Goal: Navigation & Orientation: Find specific page/section

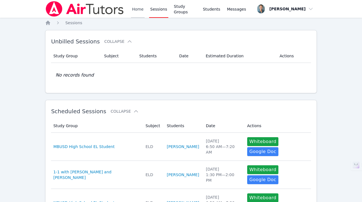
click at [141, 10] on link "Home" at bounding box center [138, 9] width 14 height 18
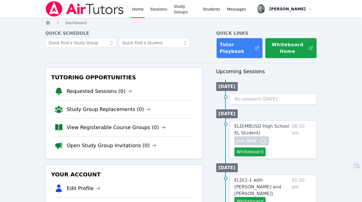
click at [167, 10] on div "Home Sessions Study Groups Students Messages" at bounding box center [189, 9] width 116 height 18
click at [160, 10] on link "Sessions" at bounding box center [158, 9] width 19 height 18
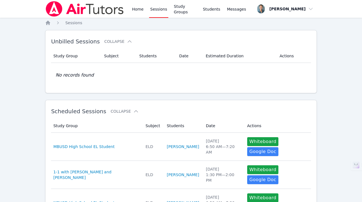
click at [128, 8] on div "Home Sessions Study Groups Students Messages" at bounding box center [146, 9] width 202 height 18
click at [133, 7] on link "Home" at bounding box center [138, 9] width 14 height 18
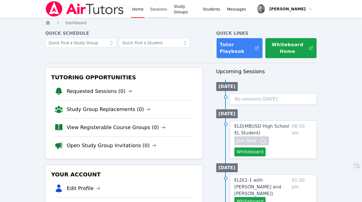
click at [158, 5] on link "Sessions" at bounding box center [158, 9] width 19 height 18
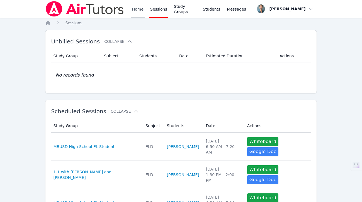
click at [136, 8] on link "Home" at bounding box center [138, 9] width 14 height 18
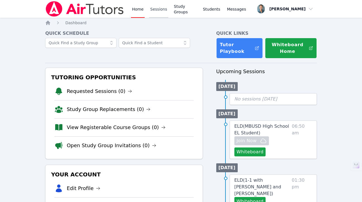
click at [157, 8] on link "Sessions" at bounding box center [158, 9] width 19 height 18
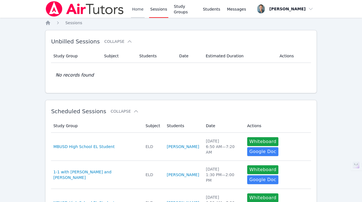
click at [132, 9] on link "Home" at bounding box center [138, 9] width 14 height 18
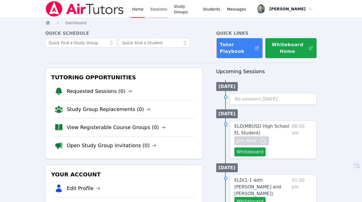
click at [155, 13] on link "Sessions" at bounding box center [158, 9] width 19 height 18
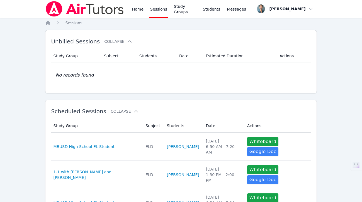
click at [130, 13] on div "Home Sessions Study Groups Students Messages" at bounding box center [146, 9] width 202 height 18
click at [134, 11] on link "Home" at bounding box center [138, 9] width 14 height 18
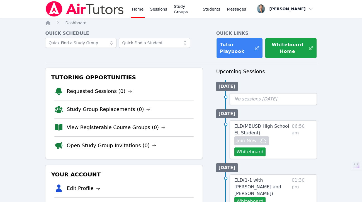
click at [140, 13] on link "Home" at bounding box center [138, 9] width 14 height 18
drag, startPoint x: 164, startPoint y: 12, endPoint x: 160, endPoint y: 11, distance: 4.2
click at [164, 12] on link "Sessions" at bounding box center [158, 9] width 19 height 18
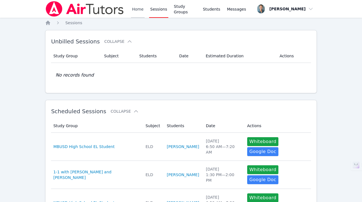
click at [139, 9] on link "Home" at bounding box center [138, 9] width 14 height 18
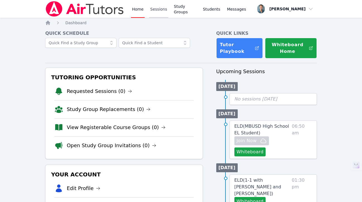
click at [151, 10] on link "Sessions" at bounding box center [158, 9] width 19 height 18
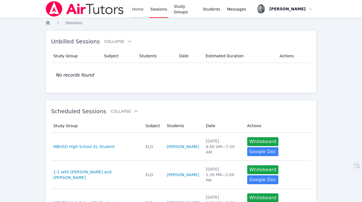
click at [134, 10] on link "Home" at bounding box center [138, 9] width 14 height 18
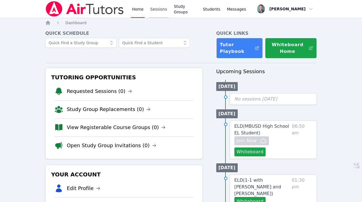
click at [156, 11] on link "Sessions" at bounding box center [158, 9] width 19 height 18
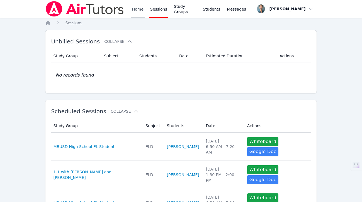
click at [141, 9] on link "Home" at bounding box center [138, 9] width 14 height 18
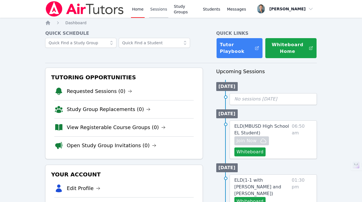
click at [149, 8] on link "Sessions" at bounding box center [158, 9] width 19 height 18
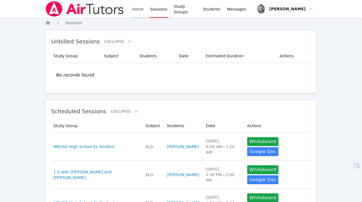
click at [144, 9] on link "Home" at bounding box center [138, 9] width 14 height 18
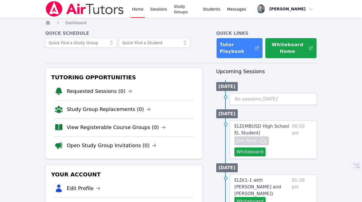
click at [141, 10] on link "Home" at bounding box center [138, 9] width 14 height 18
click at [154, 9] on link "Sessions" at bounding box center [158, 9] width 19 height 18
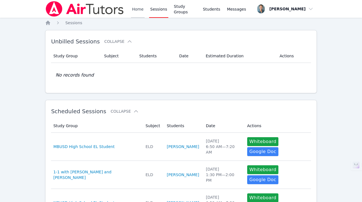
click at [138, 9] on link "Home" at bounding box center [138, 9] width 14 height 18
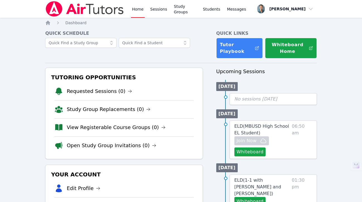
click at [144, 8] on div "Home Sessions Study Groups Students Messages" at bounding box center [189, 9] width 116 height 18
click at [139, 8] on link "Home" at bounding box center [138, 9] width 14 height 18
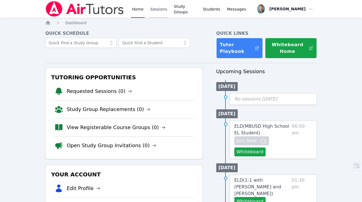
click at [160, 8] on link "Sessions" at bounding box center [158, 9] width 19 height 18
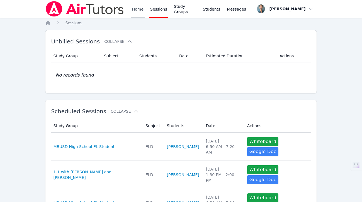
click at [135, 9] on link "Home" at bounding box center [138, 9] width 14 height 18
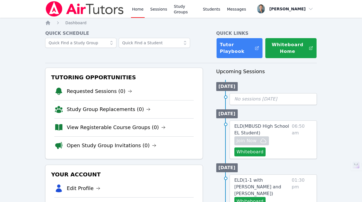
click at [135, 9] on link "Home" at bounding box center [138, 9] width 14 height 18
click at [136, 10] on link "Home" at bounding box center [138, 9] width 14 height 18
click at [137, 8] on link "Home" at bounding box center [138, 9] width 14 height 18
click at [162, 13] on link "Sessions" at bounding box center [158, 9] width 19 height 18
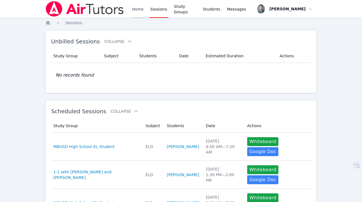
click at [142, 7] on link "Home" at bounding box center [138, 9] width 14 height 18
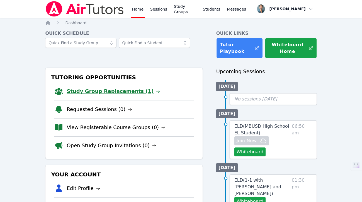
click at [124, 92] on link "Study Group Replacements (1)" at bounding box center [114, 92] width 94 height 8
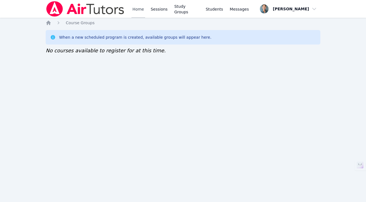
click at [144, 13] on link "Home" at bounding box center [139, 9] width 14 height 18
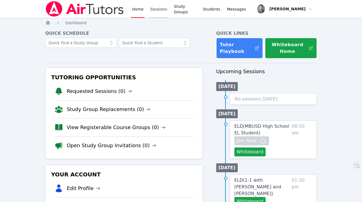
click at [159, 7] on link "Sessions" at bounding box center [158, 9] width 19 height 18
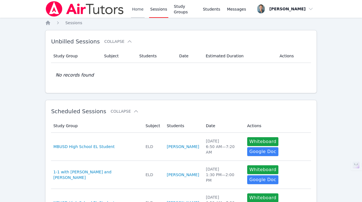
click at [135, 9] on link "Home" at bounding box center [138, 9] width 14 height 18
